Goal: Book appointment/travel/reservation

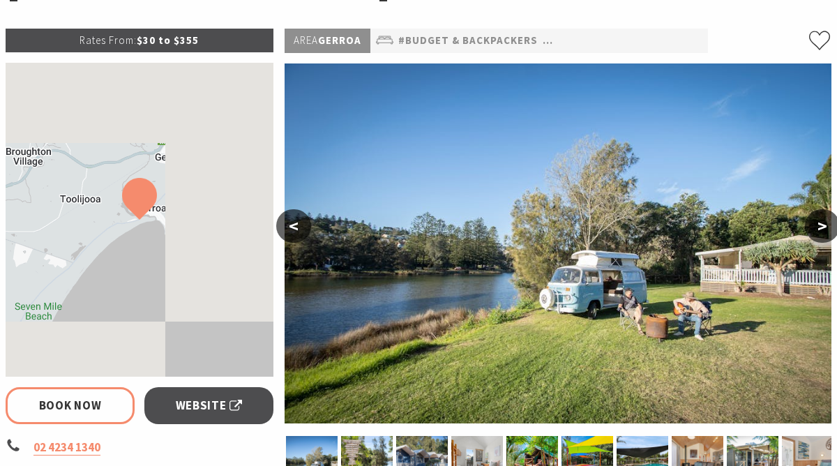
scroll to position [195, 0]
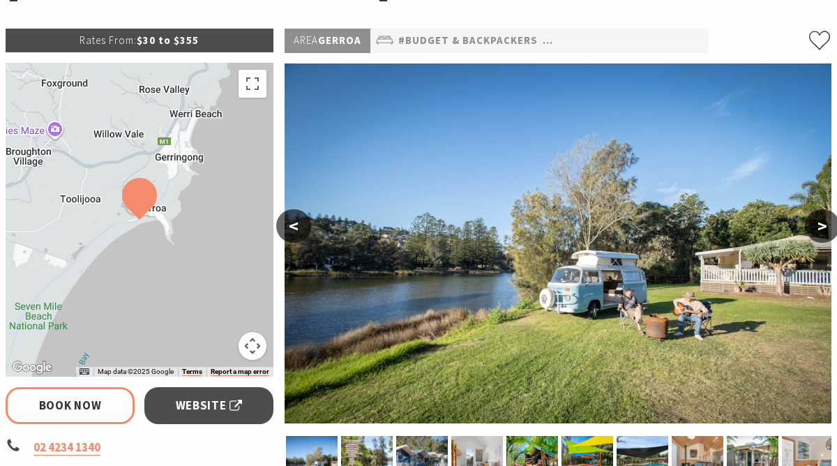
click at [826, 223] on button ">" at bounding box center [822, 225] width 35 height 33
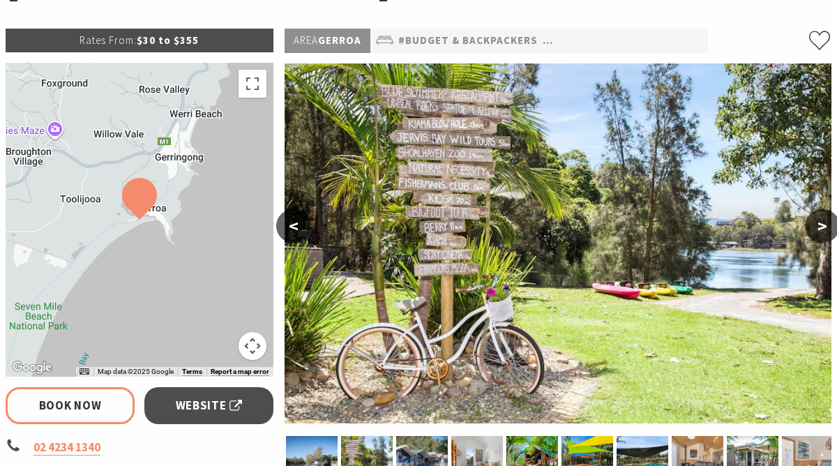
select select "3"
select select "2"
click at [826, 223] on button ">" at bounding box center [822, 225] width 35 height 33
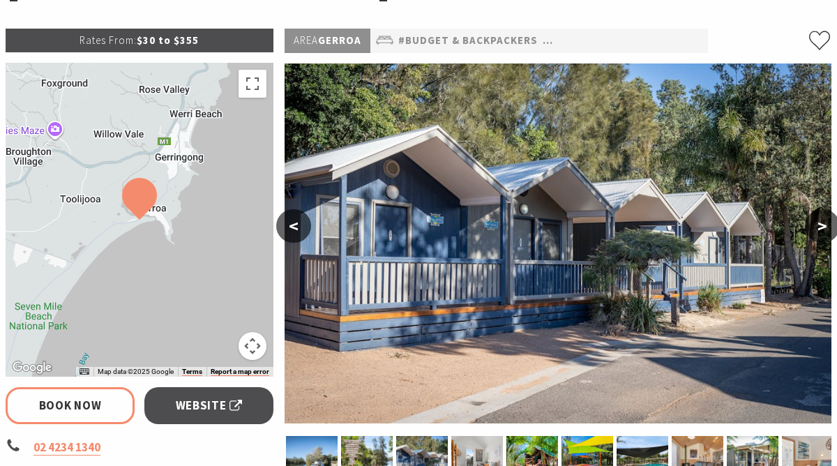
click at [826, 223] on button ">" at bounding box center [822, 225] width 35 height 33
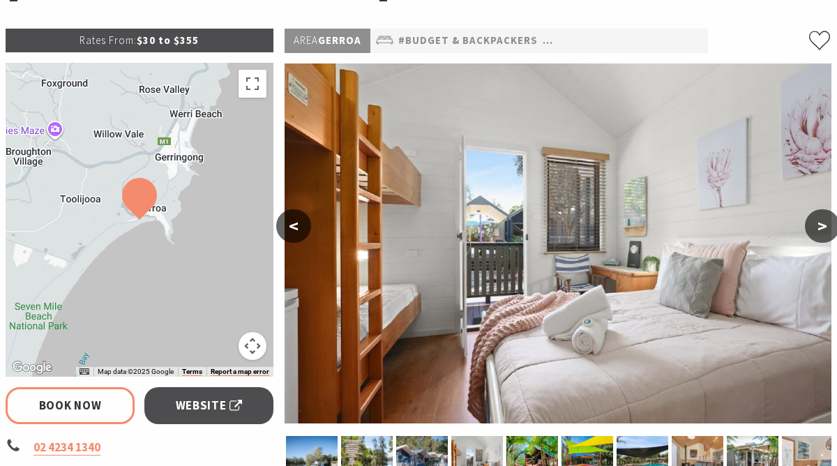
click at [826, 223] on button ">" at bounding box center [822, 225] width 35 height 33
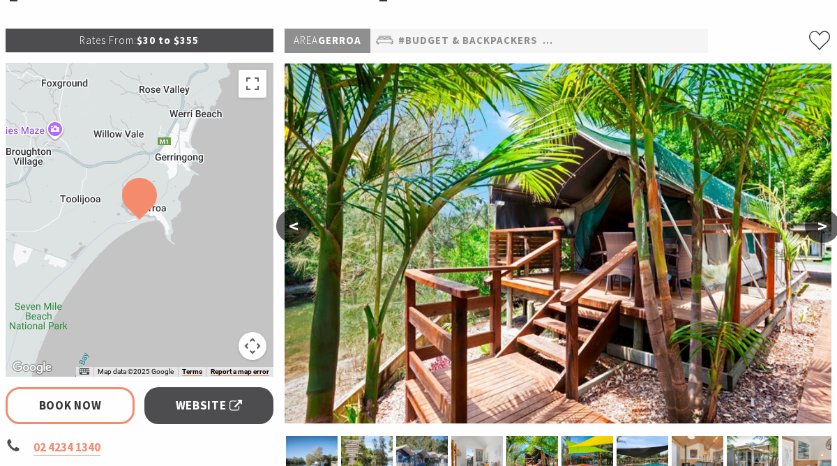
click at [826, 223] on button ">" at bounding box center [822, 225] width 35 height 33
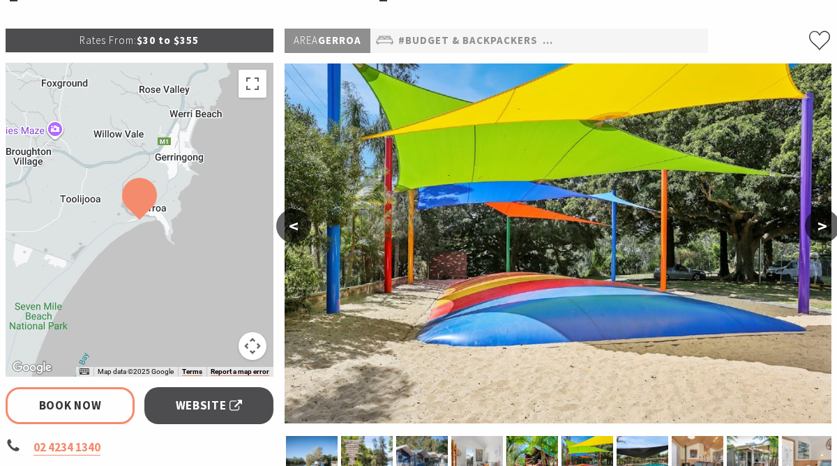
click at [826, 223] on button ">" at bounding box center [822, 225] width 35 height 33
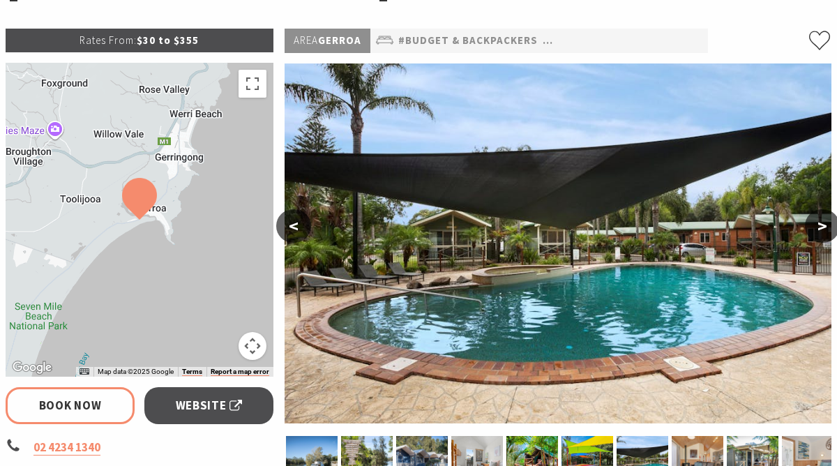
click at [826, 223] on button ">" at bounding box center [822, 225] width 35 height 33
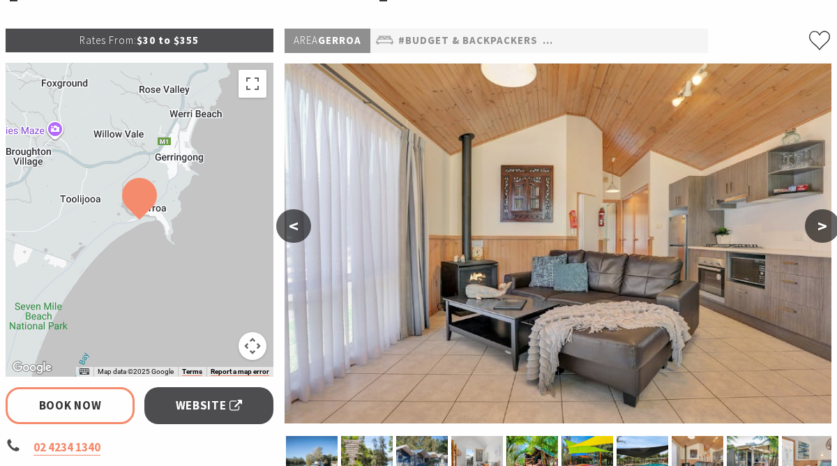
click at [826, 223] on button ">" at bounding box center [822, 225] width 35 height 33
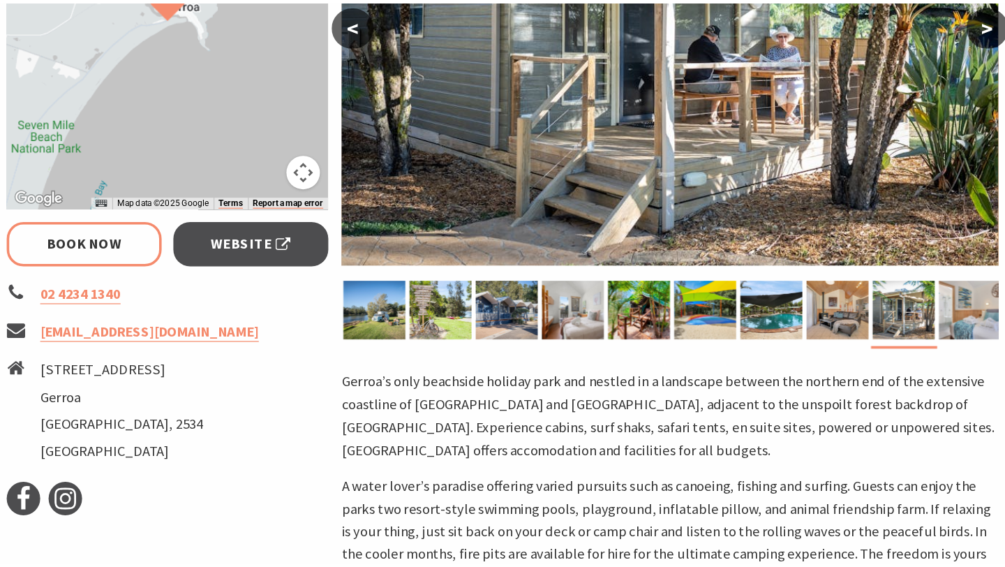
scroll to position [405, 0]
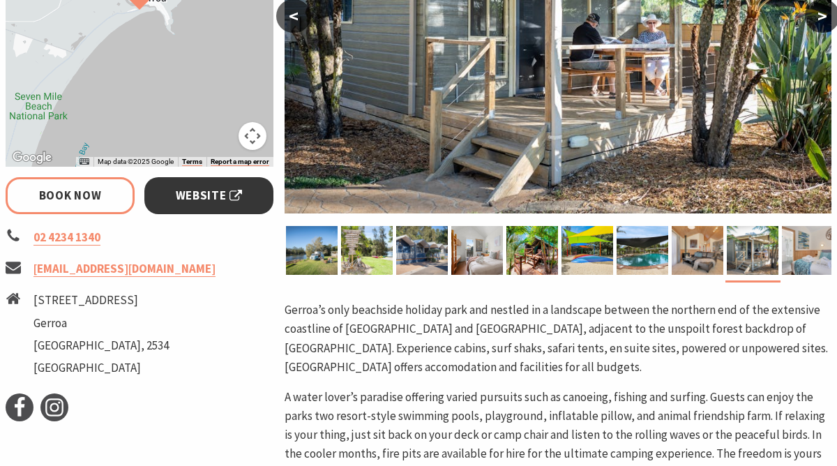
click at [190, 200] on span "Website" at bounding box center [209, 195] width 67 height 19
select select "3"
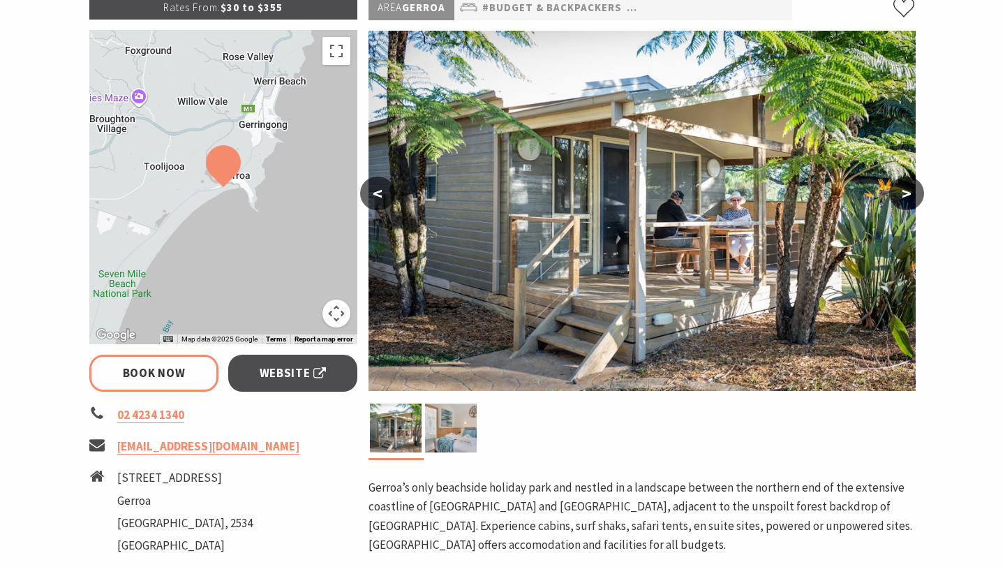
scroll to position [227, 0]
